Goal: Transaction & Acquisition: Purchase product/service

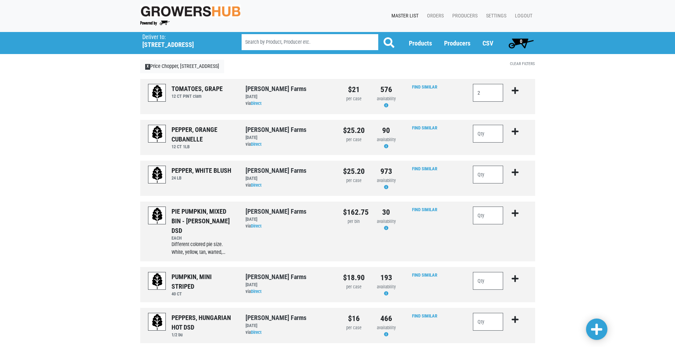
type input "2"
click at [517, 90] on icon "submit" at bounding box center [515, 91] width 7 height 8
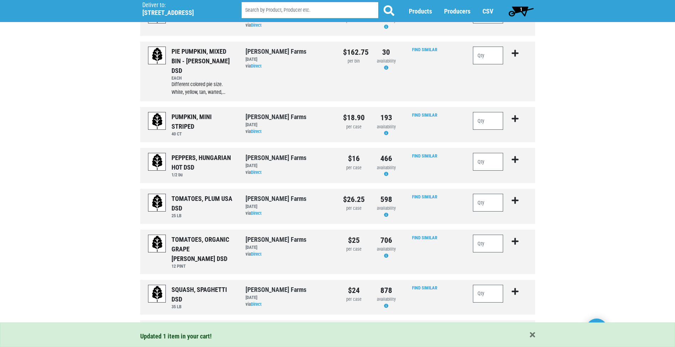
scroll to position [178, 0]
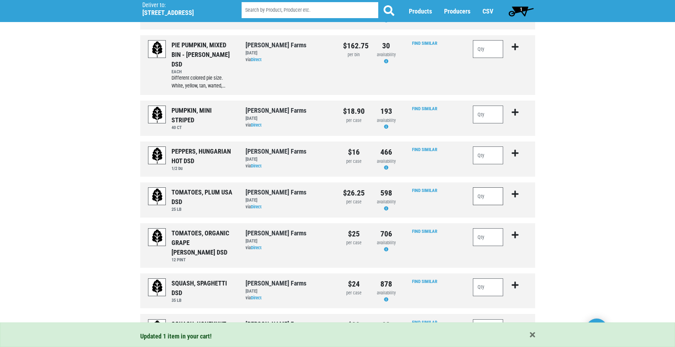
click at [486, 188] on input "number" at bounding box center [488, 197] width 31 height 18
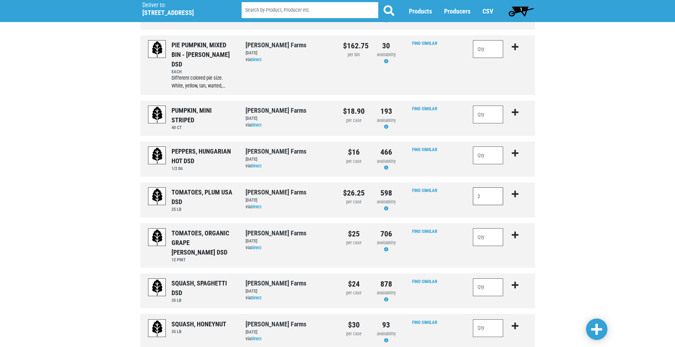
type input "2"
click at [517, 190] on icon "submit" at bounding box center [515, 194] width 7 height 8
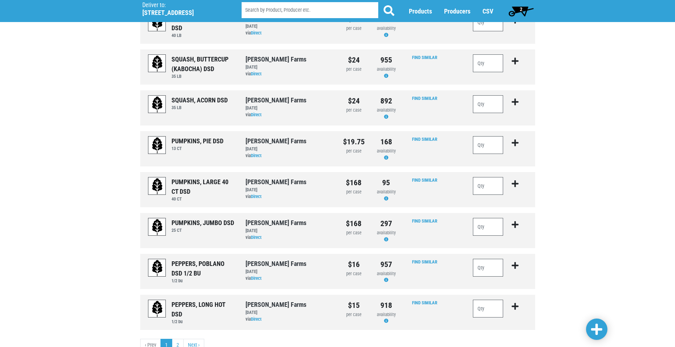
scroll to position [627, 0]
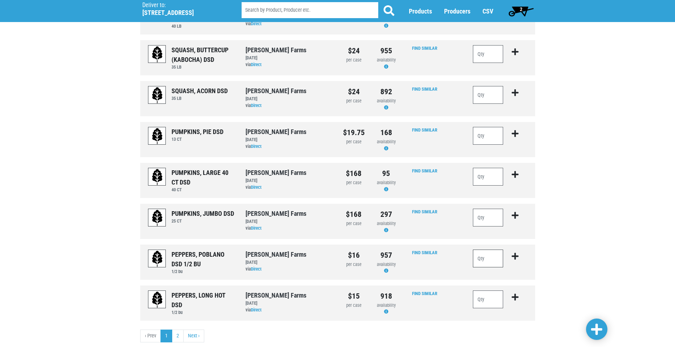
click at [497, 250] on input "number" at bounding box center [488, 259] width 31 height 18
type input "1"
click at [517, 253] on icon "submit" at bounding box center [515, 257] width 7 height 8
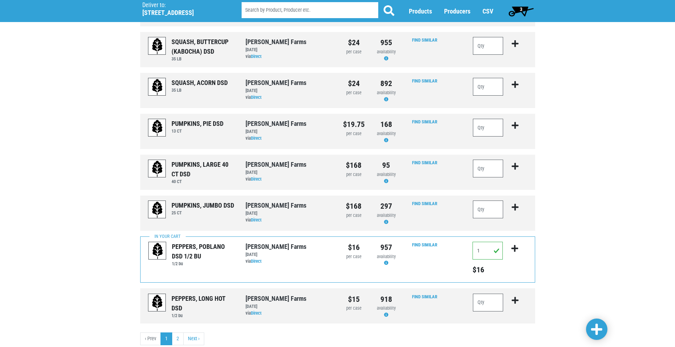
scroll to position [639, 0]
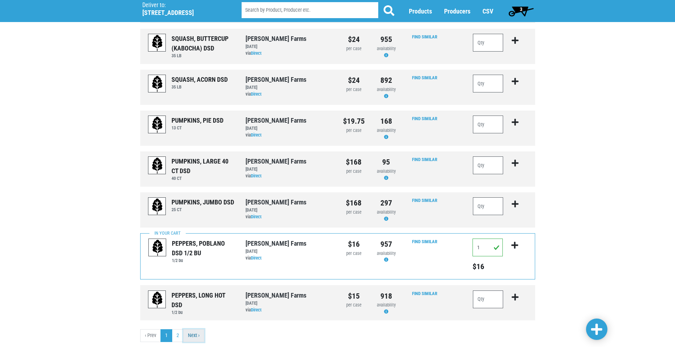
click at [191, 330] on link "Next ›" at bounding box center [193, 336] width 21 height 13
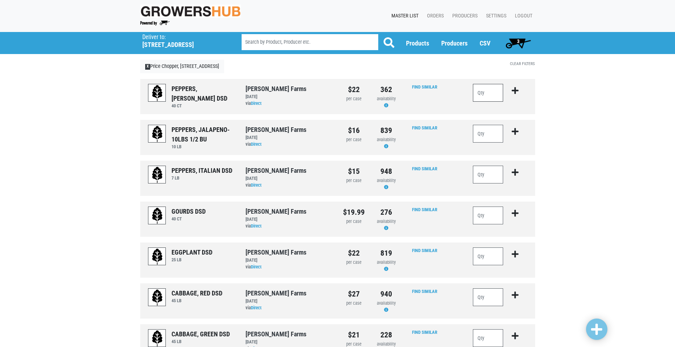
click at [488, 93] on input "number" at bounding box center [488, 93] width 31 height 18
type input "4"
click at [517, 91] on icon "submit" at bounding box center [515, 91] width 7 height 8
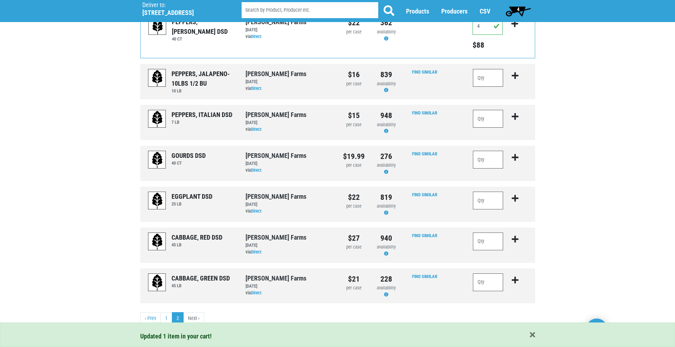
scroll to position [69, 0]
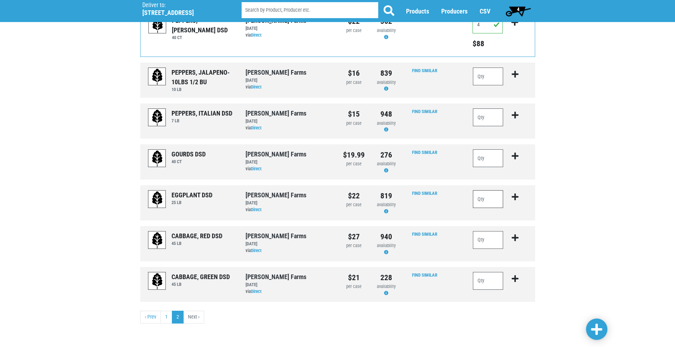
click at [483, 197] on input "number" at bounding box center [488, 199] width 31 height 18
click at [488, 278] on input "number" at bounding box center [488, 281] width 31 height 18
type input "4"
click at [517, 278] on icon "submit" at bounding box center [515, 279] width 7 height 8
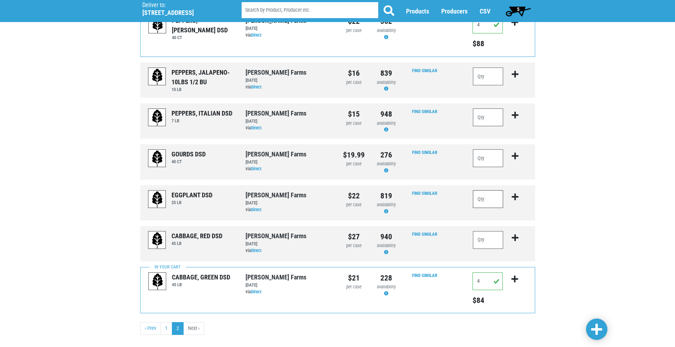
click at [498, 203] on input "number" at bounding box center [488, 199] width 31 height 18
type input "1"
click at [519, 199] on icon "submit" at bounding box center [515, 197] width 7 height 8
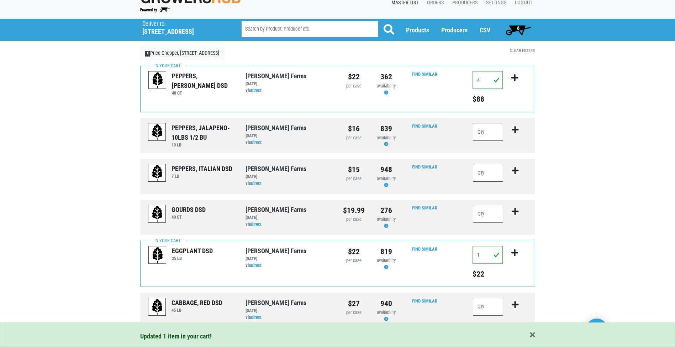
scroll to position [0, 0]
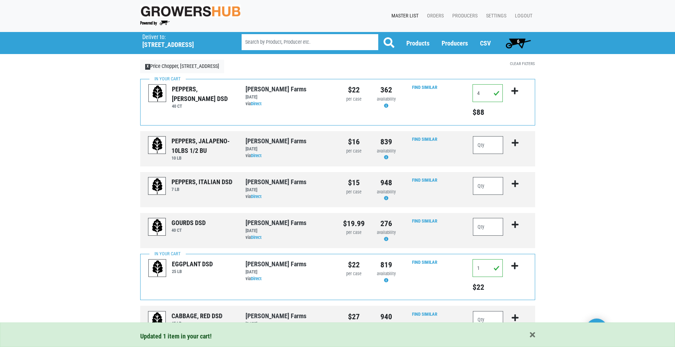
click at [517, 42] on span "6" at bounding box center [518, 41] width 2 height 6
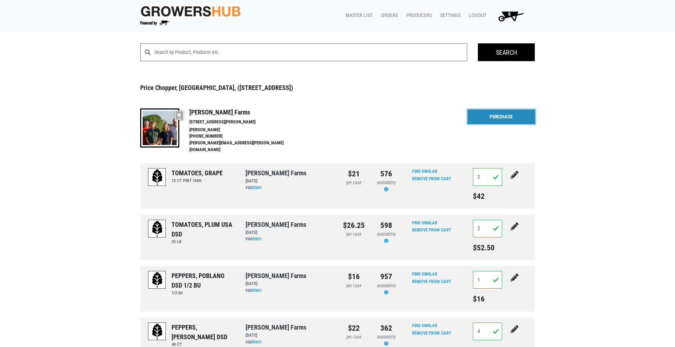
click at [515, 122] on link "Purchase" at bounding box center [502, 117] width 68 height 15
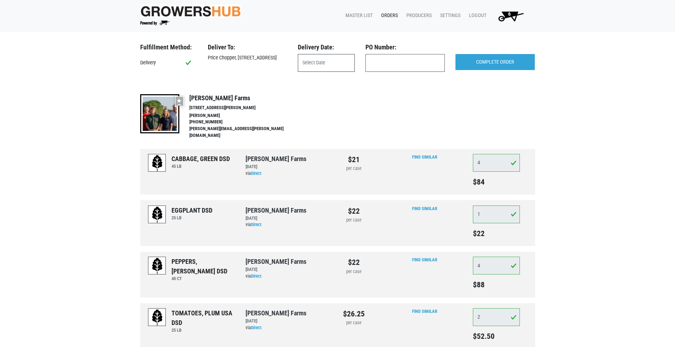
click at [338, 67] on input "text" at bounding box center [326, 63] width 57 height 18
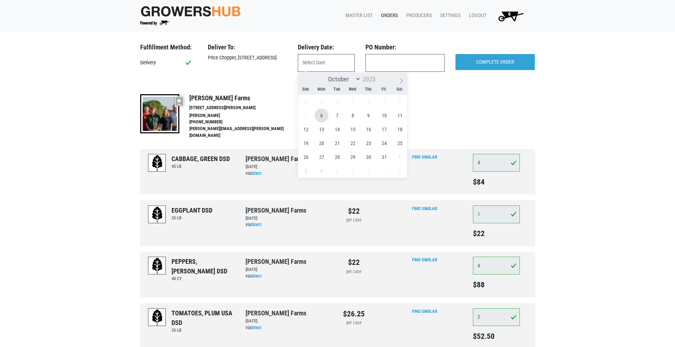
click at [322, 115] on span "6" at bounding box center [322, 116] width 14 height 14
type input "[DATE]"
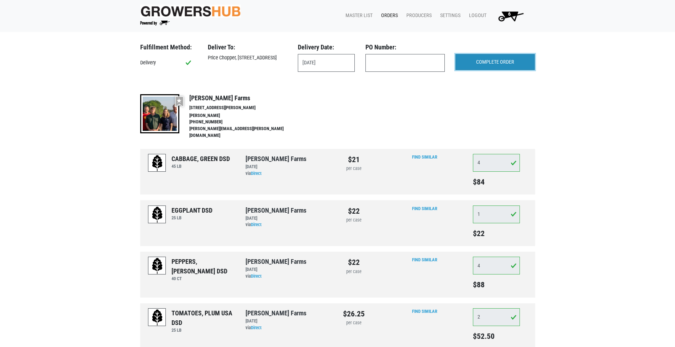
click at [511, 64] on input "COMPLETE ORDER" at bounding box center [495, 62] width 79 height 16
